Goal: Task Accomplishment & Management: Complete application form

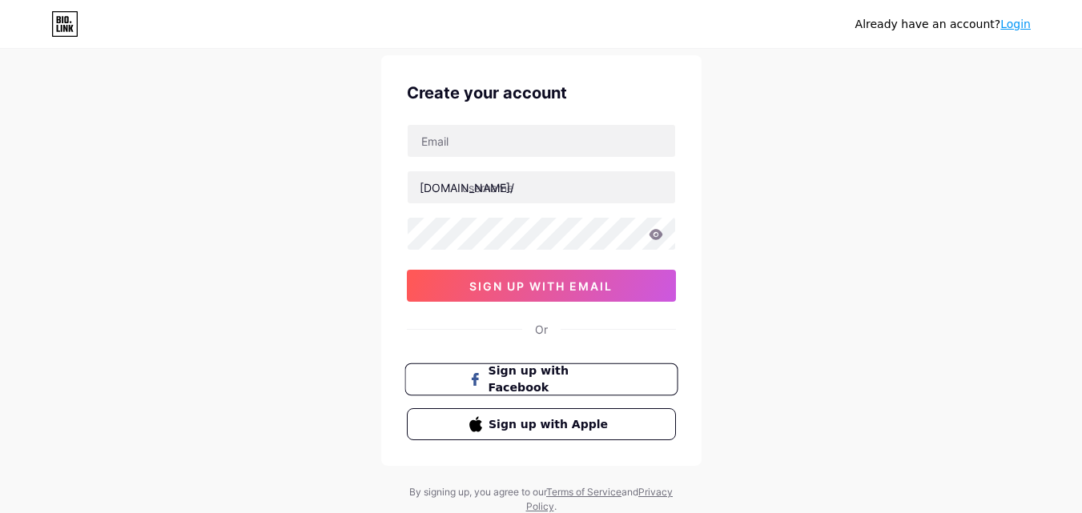
scroll to position [19, 0]
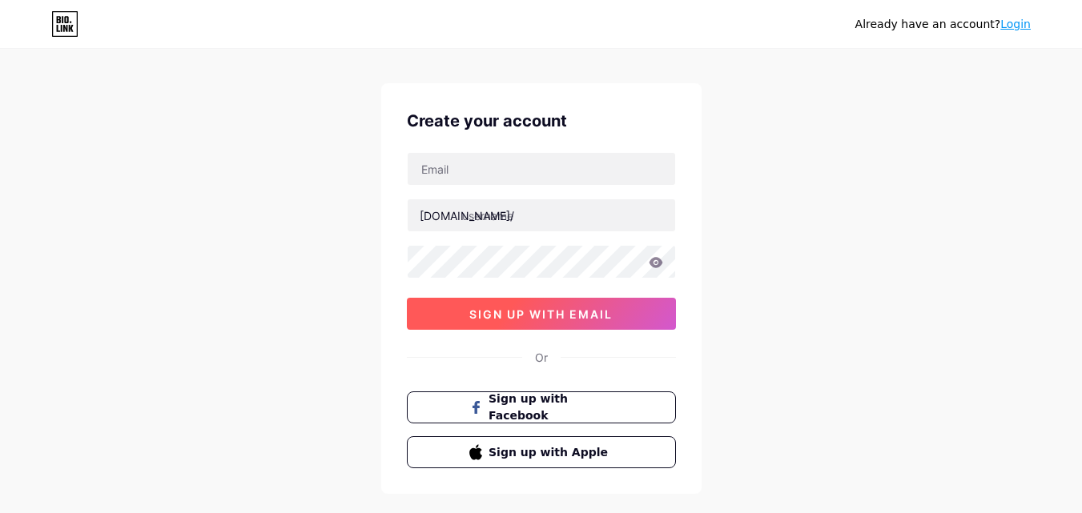
click at [533, 320] on span "sign up with email" at bounding box center [540, 314] width 143 height 14
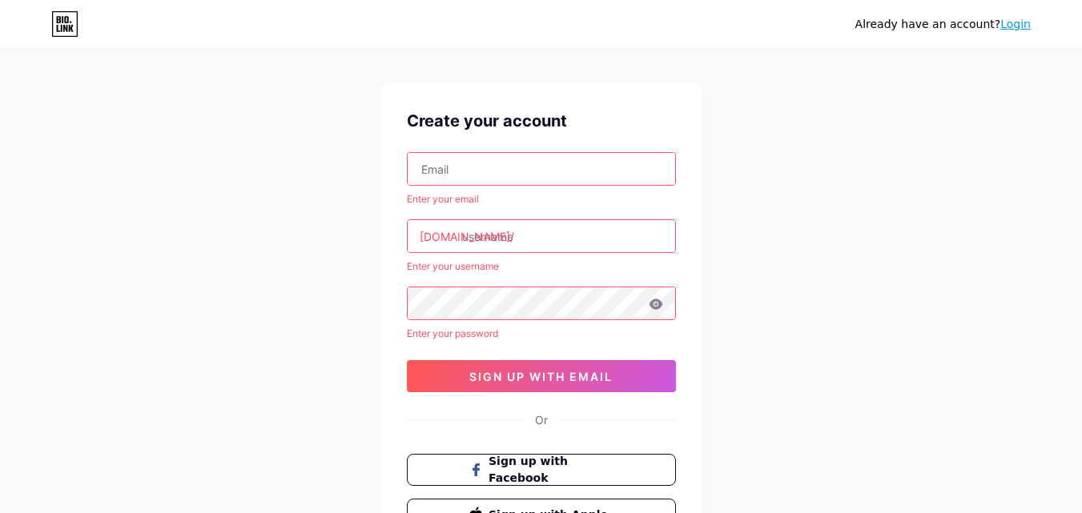
click at [512, 183] on input "text" at bounding box center [540, 169] width 267 height 32
type input "[EMAIL_ADDRESS][DOMAIN_NAME]"
click at [518, 242] on input "text" at bounding box center [540, 236] width 267 height 32
click at [585, 243] on input "text" at bounding box center [540, 236] width 267 height 32
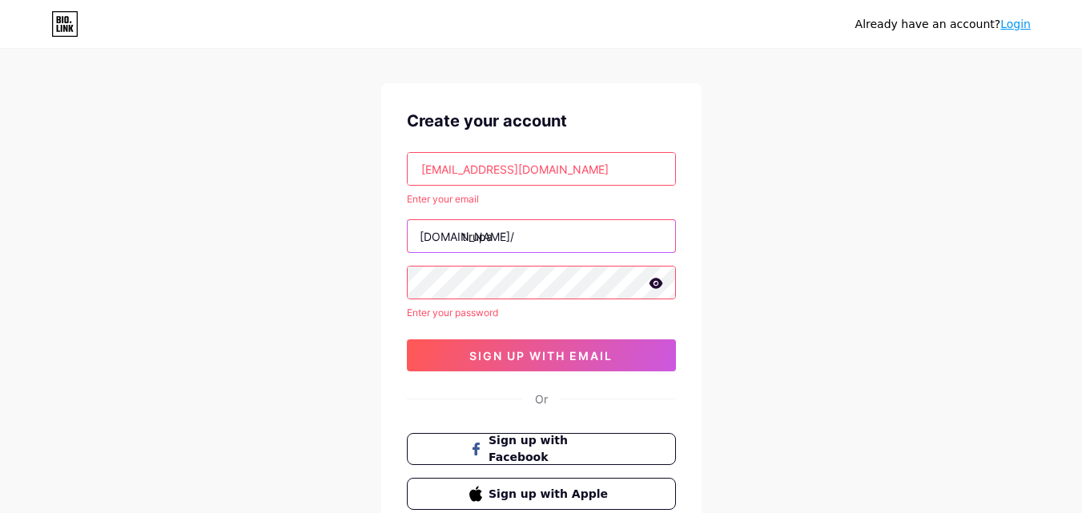
type input "tirupa"
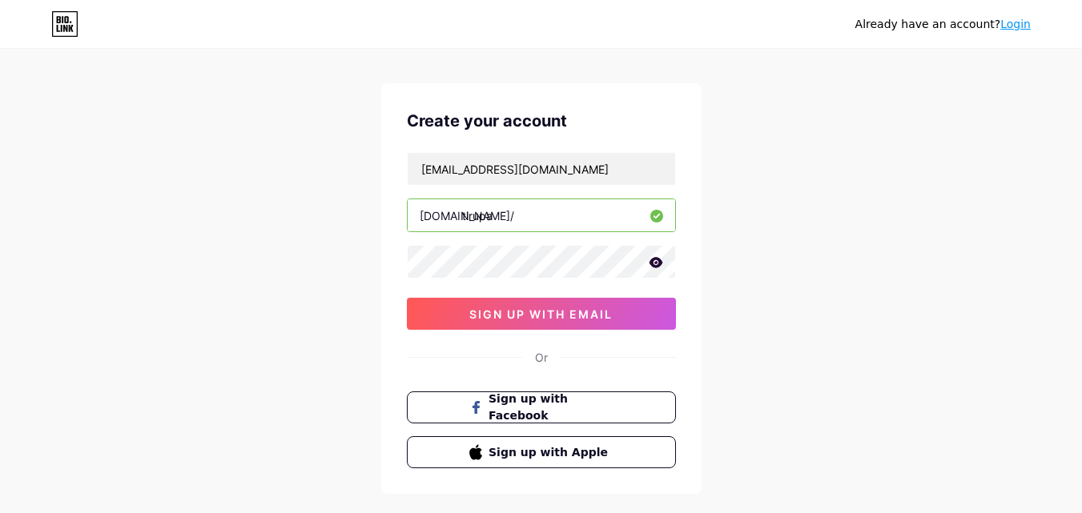
click at [580, 226] on input "tirupa" at bounding box center [540, 215] width 267 height 32
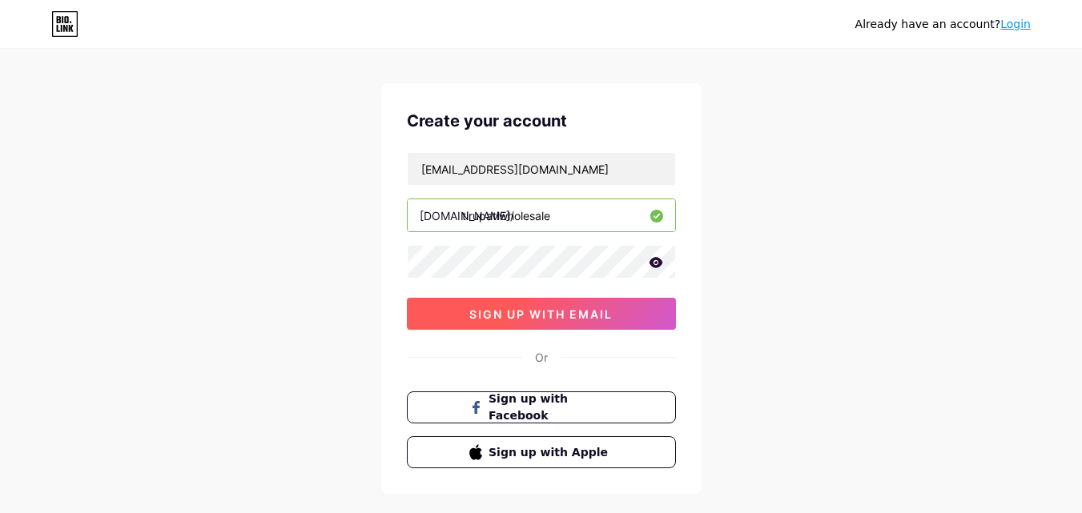
type input "tirupatiwholesale"
click at [579, 312] on span "sign up with email" at bounding box center [540, 314] width 143 height 14
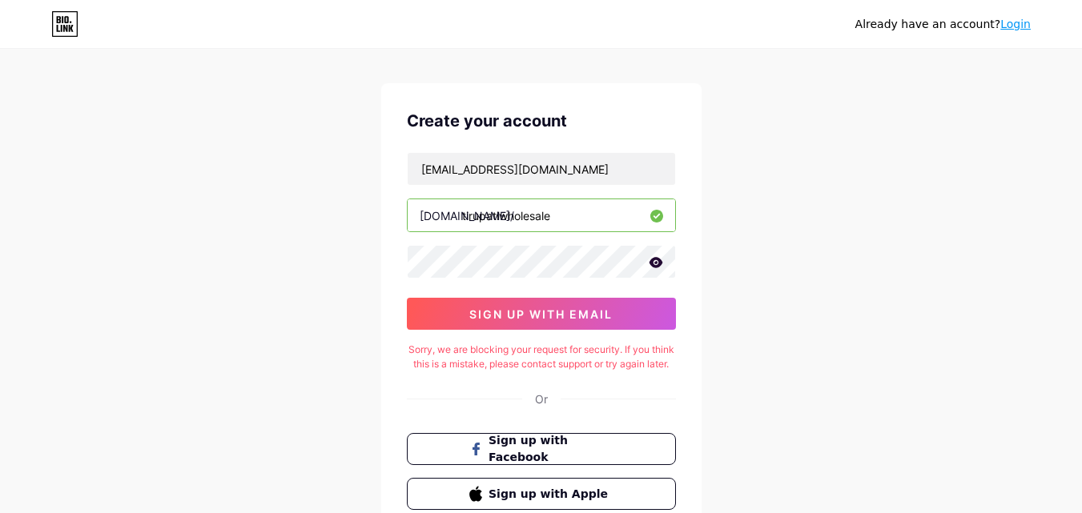
click at [757, 267] on div "Already have an account? Login Create your account [EMAIL_ADDRESS][DOMAIN_NAME]…" at bounding box center [541, 308] width 1082 height 654
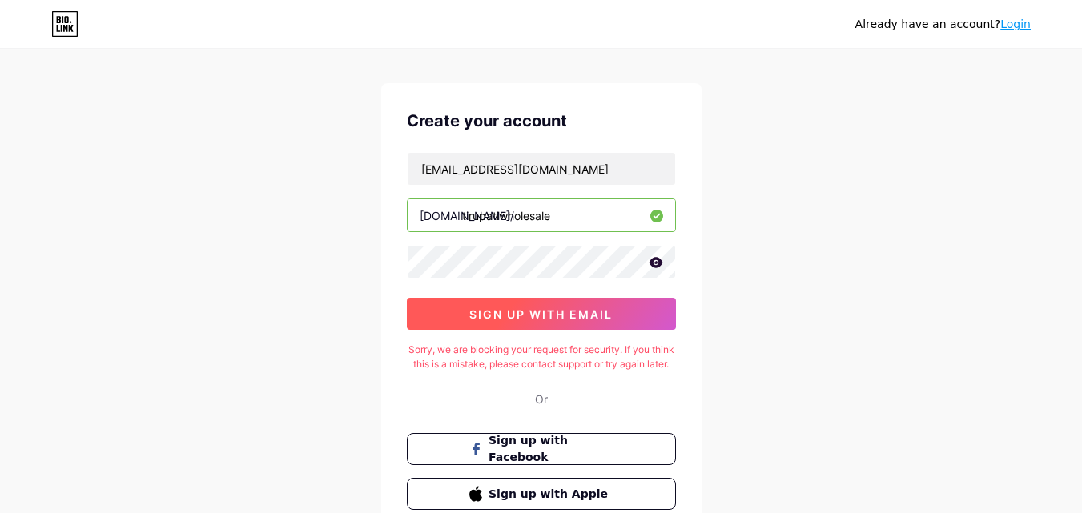
click at [592, 309] on span "sign up with email" at bounding box center [540, 314] width 143 height 14
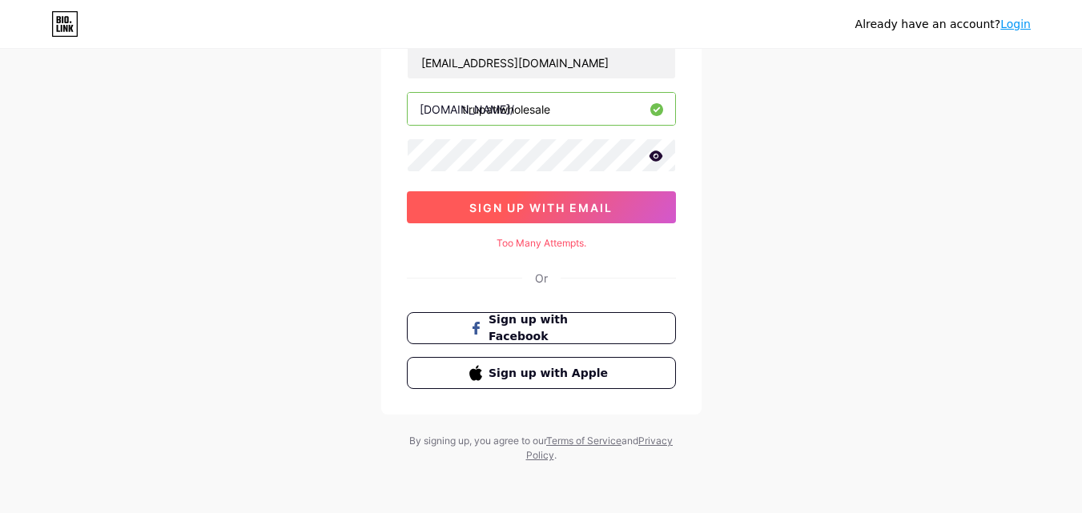
scroll to position [126, 0]
click at [582, 196] on button "sign up with email" at bounding box center [541, 207] width 269 height 32
